Goal: Navigation & Orientation: Find specific page/section

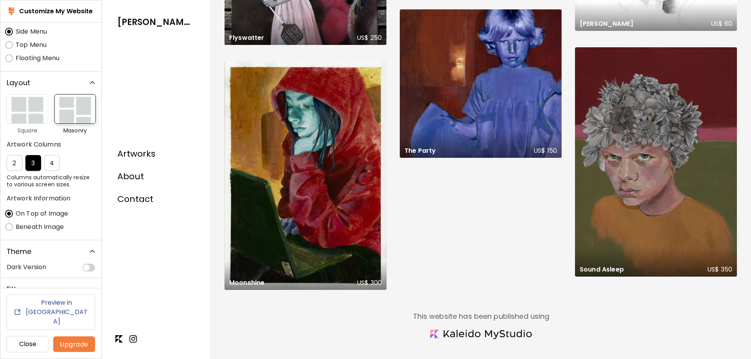
scroll to position [39, 0]
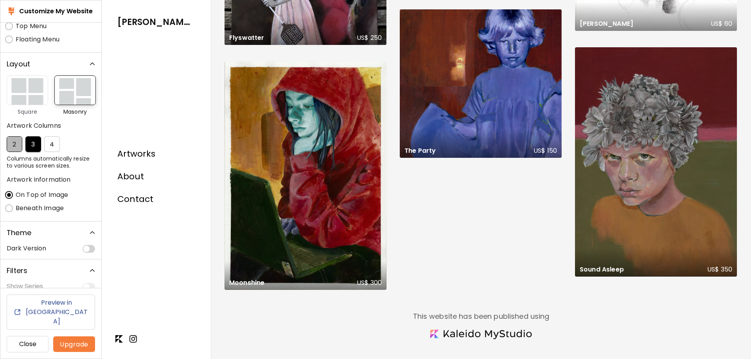
click at [19, 147] on button "2" at bounding box center [15, 144] width 16 height 16
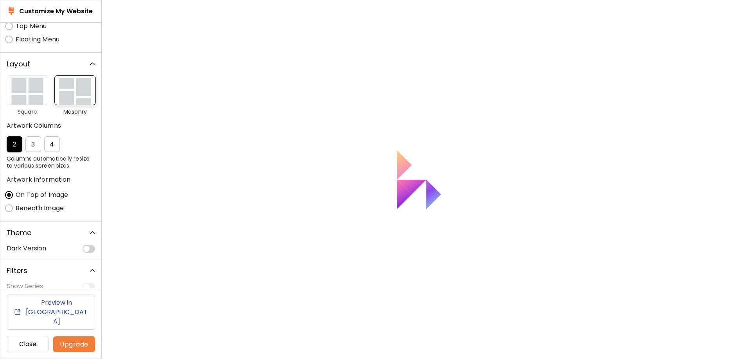
scroll to position [78, 0]
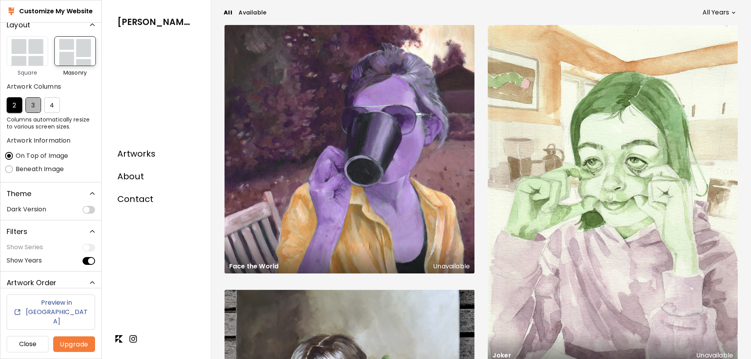
click at [31, 106] on span "3" at bounding box center [33, 105] width 7 height 8
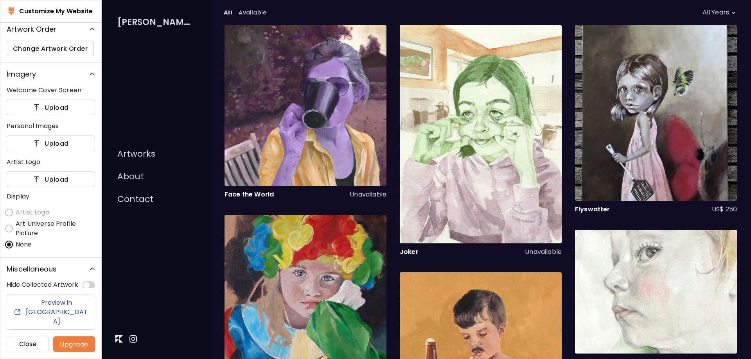
scroll to position [342, 0]
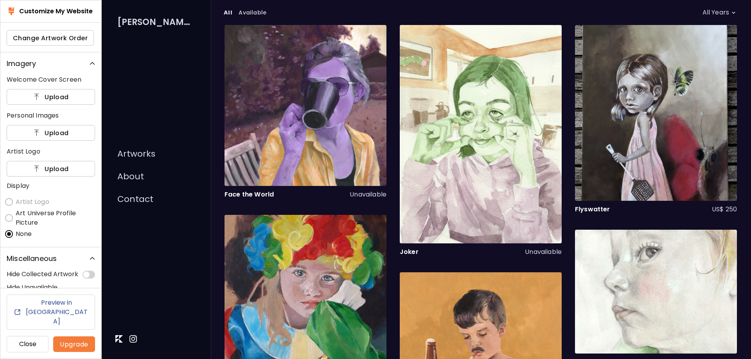
click at [10, 201] on label "Artist Logo" at bounding box center [25, 201] width 47 height 13
click at [47, 320] on h6 "Preview in [GEOGRAPHIC_DATA]" at bounding box center [57, 312] width 64 height 28
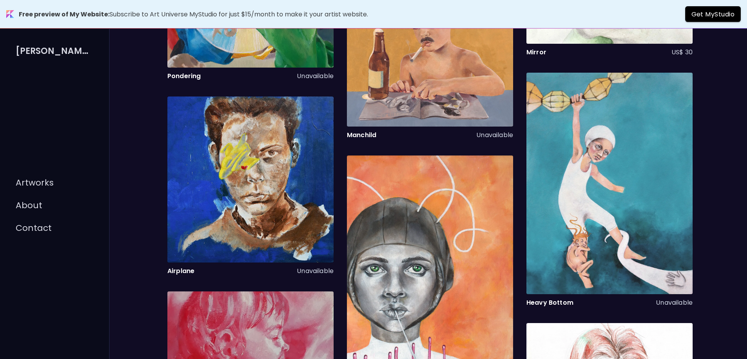
scroll to position [352, 0]
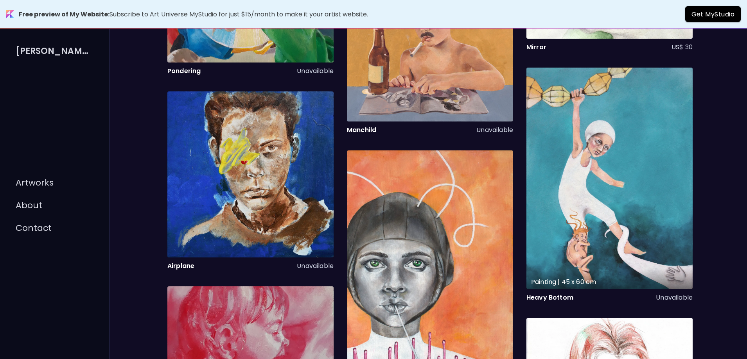
click at [586, 163] on div "Painting | 45 x 60 cm" at bounding box center [609, 179] width 166 height 222
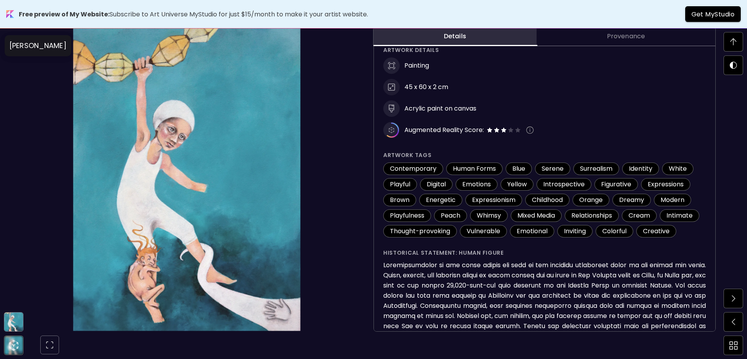
scroll to position [41, 0]
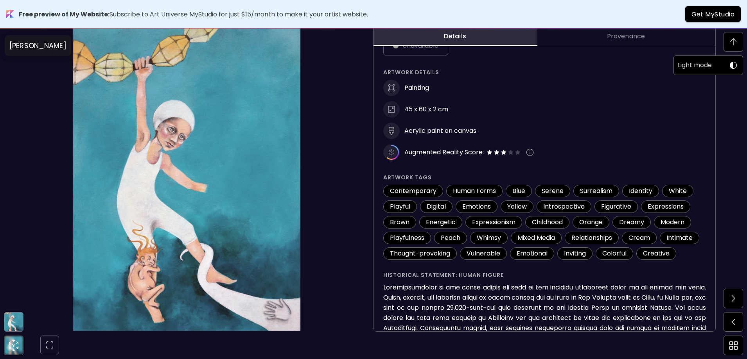
click at [737, 67] on span at bounding box center [733, 65] width 16 height 16
click at [711, 68] on h6 "Light mode" at bounding box center [694, 65] width 34 height 10
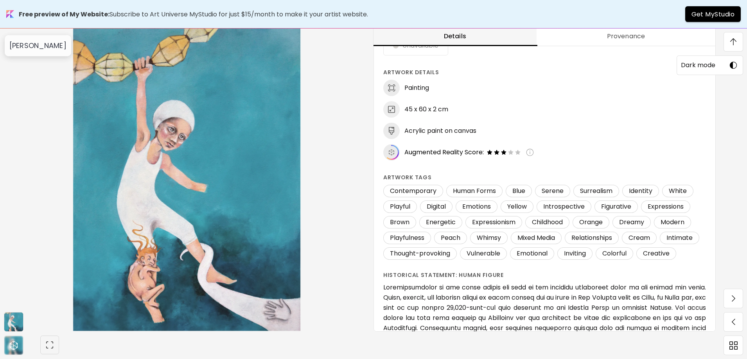
click at [719, 65] on div "Dark mode" at bounding box center [700, 65] width 47 height 10
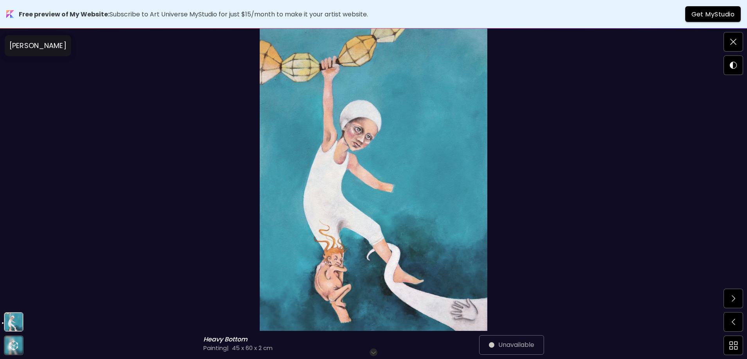
scroll to position [0, 0]
